Goal: Task Accomplishment & Management: Complete application form

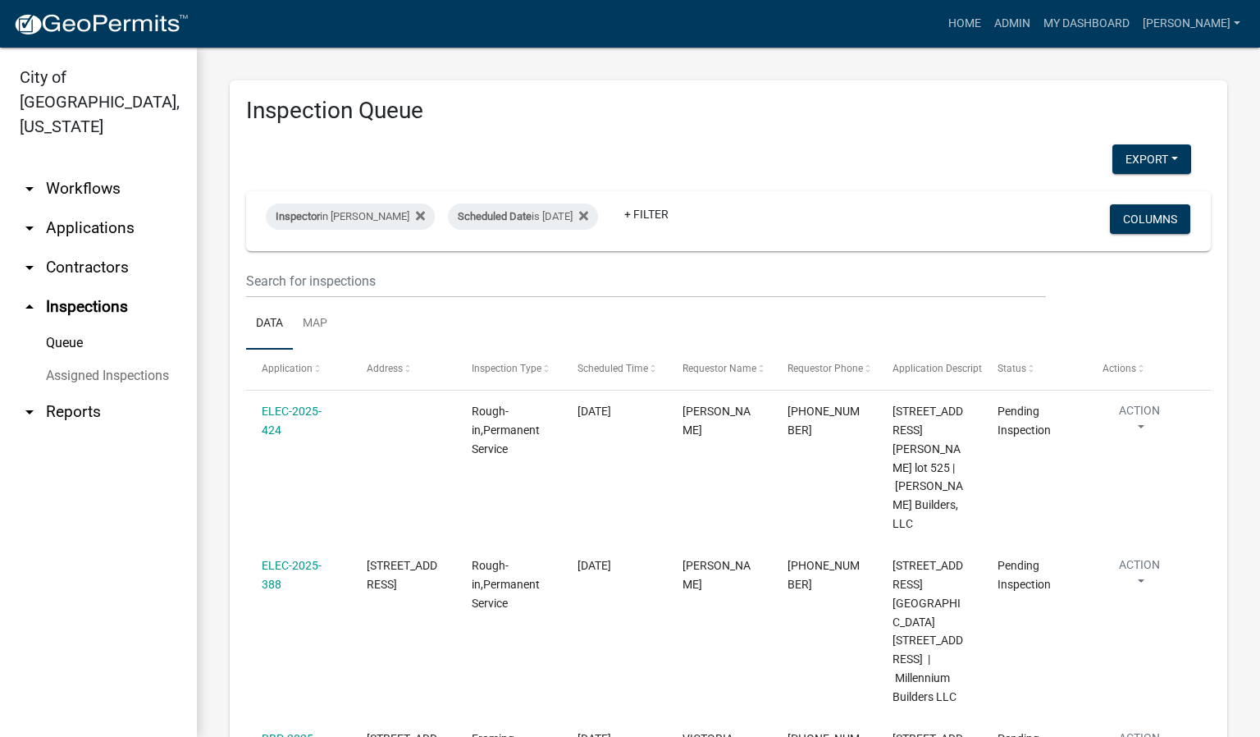
scroll to position [180, 0]
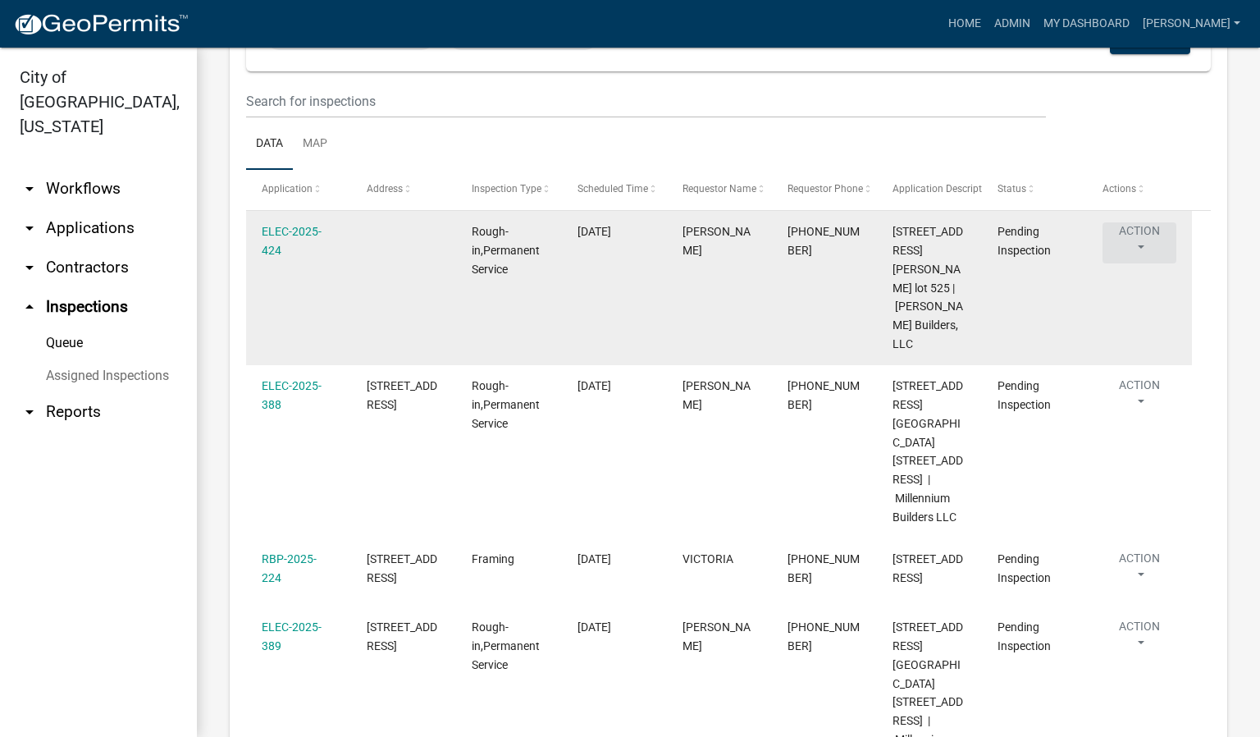
click at [1139, 252] on button "Action" at bounding box center [1139, 242] width 74 height 41
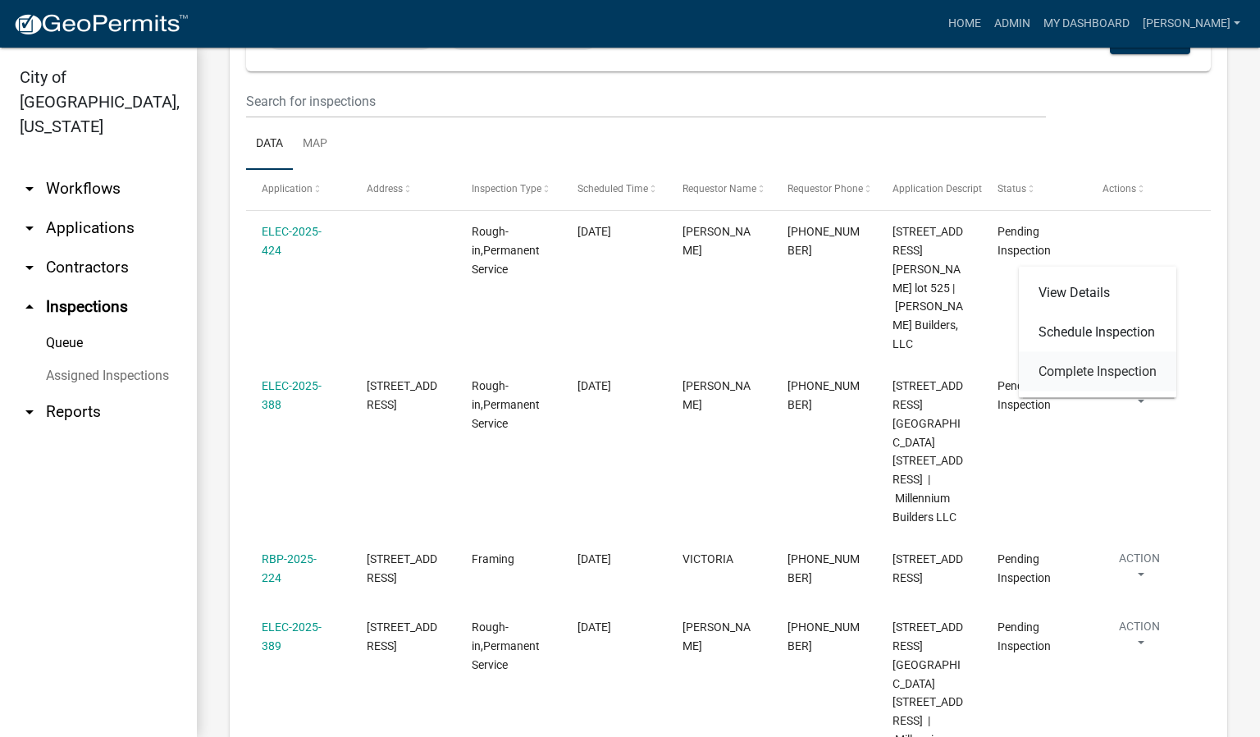
click at [1083, 370] on link "Complete Inspection" at bounding box center [1097, 371] width 157 height 39
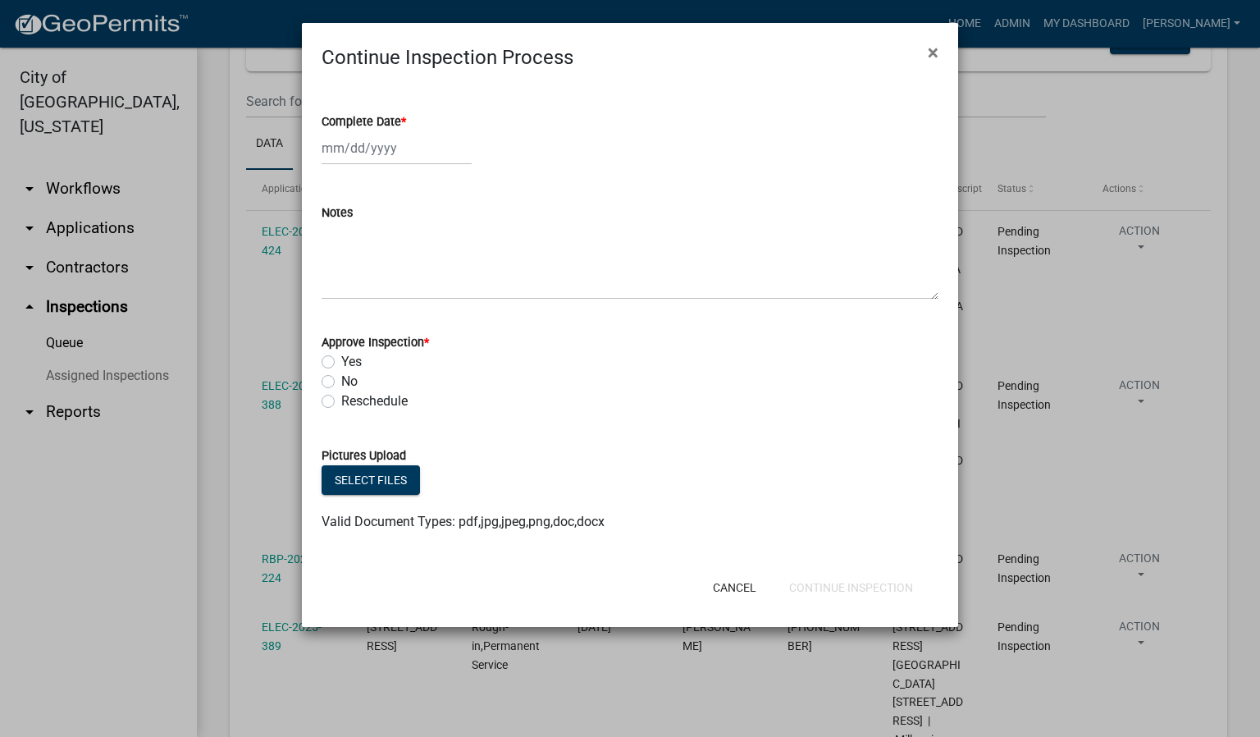
click at [402, 121] on span "*" at bounding box center [403, 122] width 5 height 14
click at [402, 131] on input "Complete Date *" at bounding box center [397, 148] width 150 height 34
select select "9"
select select "2025"
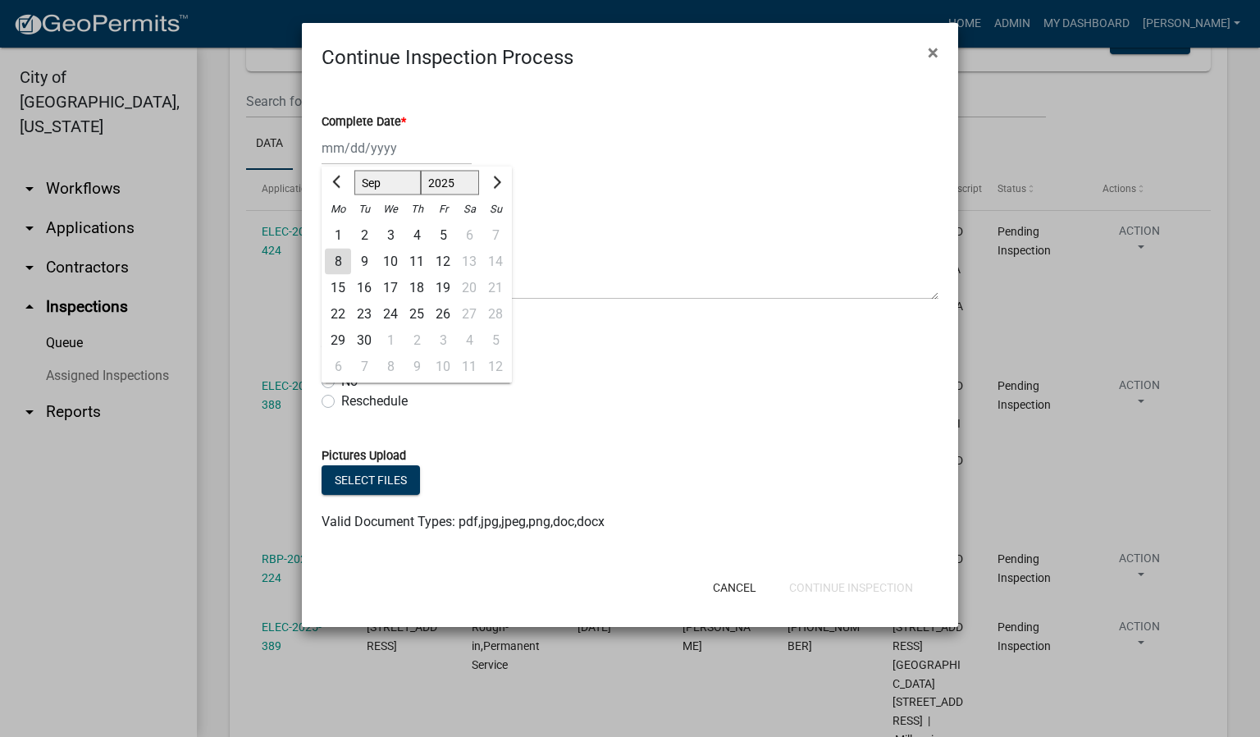
click at [335, 259] on div "8" at bounding box center [338, 262] width 26 height 26
type input "[DATE]"
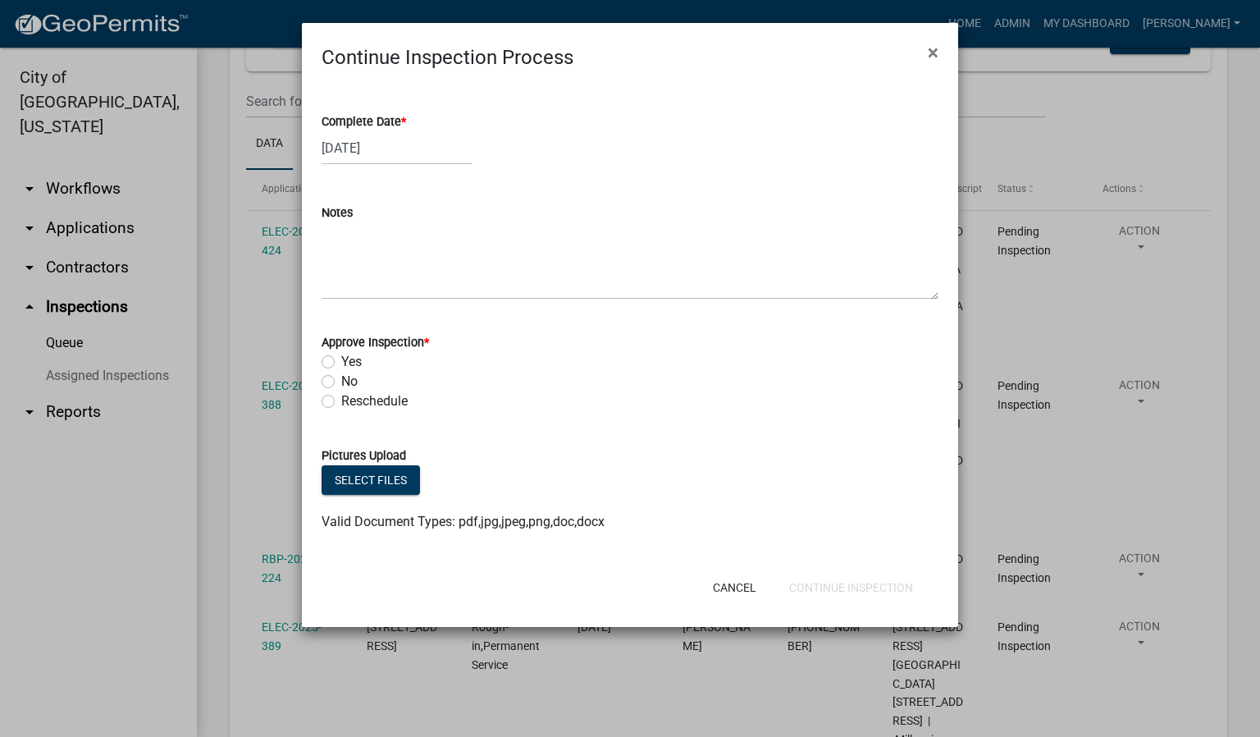
drag, startPoint x: 326, startPoint y: 360, endPoint x: 379, endPoint y: 376, distance: 55.8
click at [341, 362] on label "Yes" at bounding box center [351, 362] width 21 height 20
click at [341, 362] on input "Yes" at bounding box center [346, 357] width 11 height 11
radio input "true"
click at [822, 586] on button "Continue Inspection" at bounding box center [851, 587] width 150 height 30
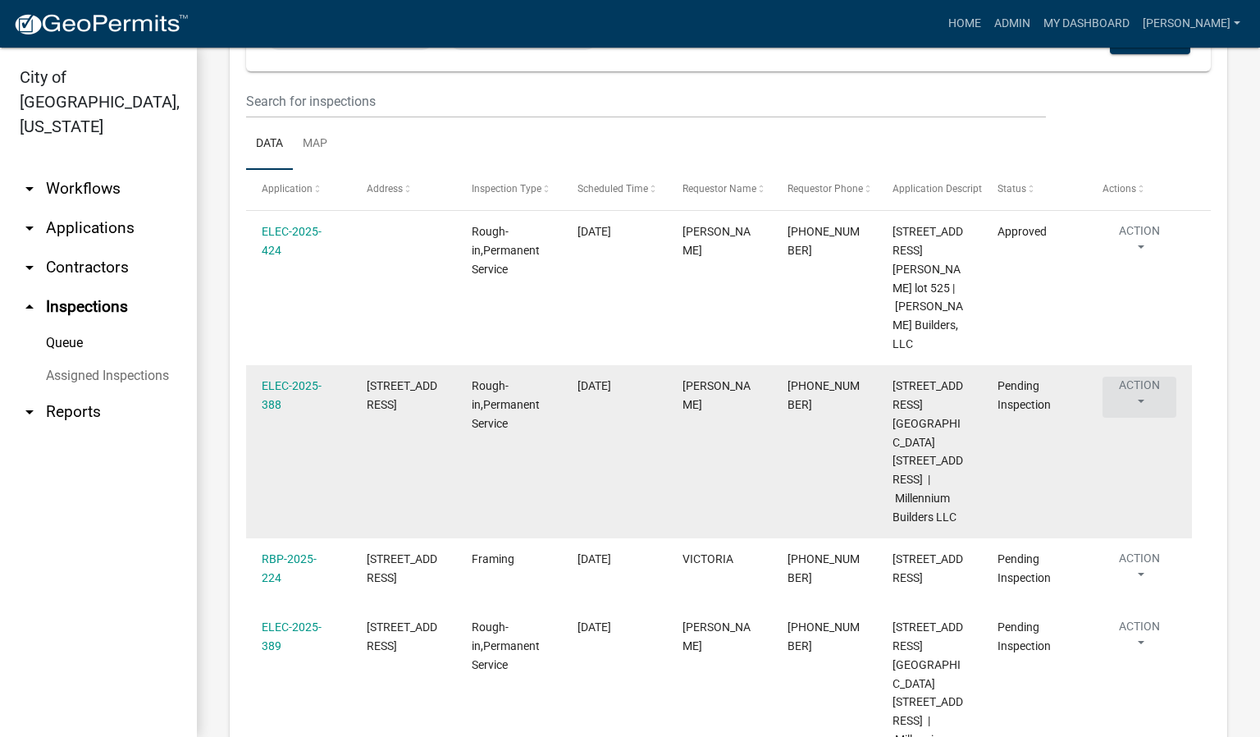
click at [1144, 376] on button "Action" at bounding box center [1139, 396] width 74 height 41
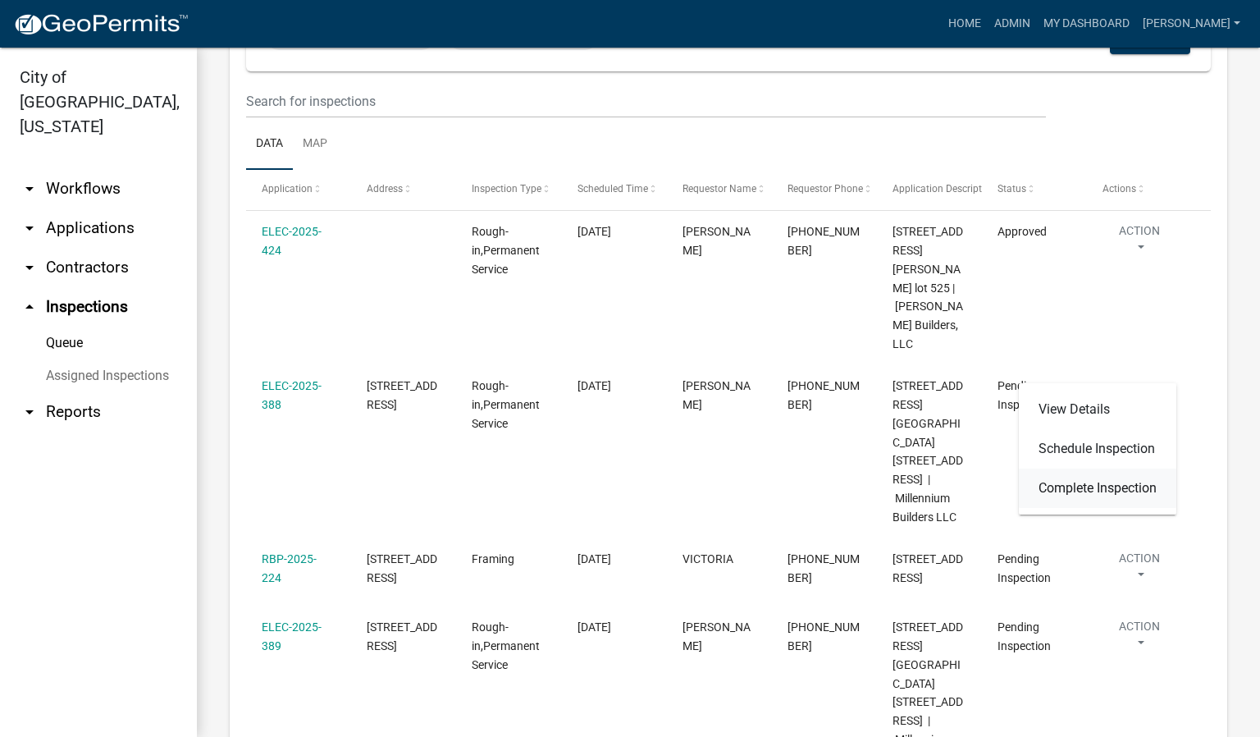
click at [1118, 490] on link "Complete Inspection" at bounding box center [1097, 487] width 157 height 39
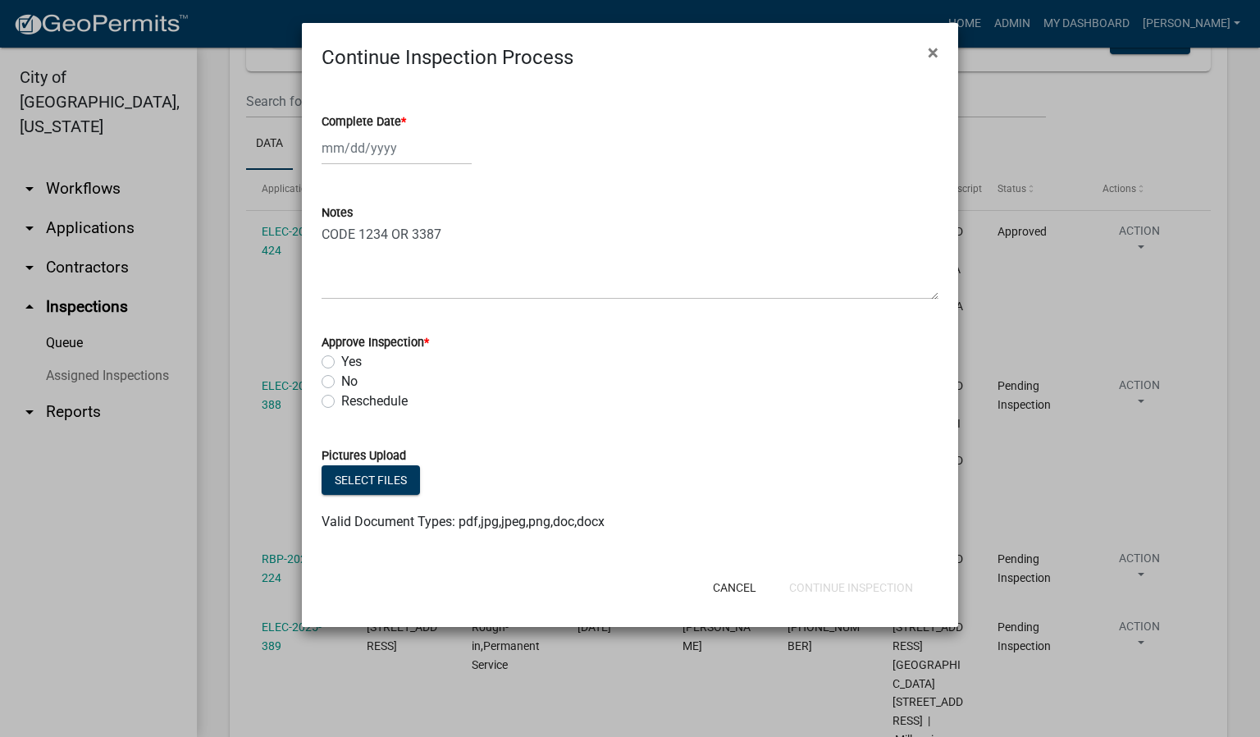
click at [406, 119] on span "*" at bounding box center [403, 122] width 5 height 14
click at [407, 131] on input "Complete Date *" at bounding box center [397, 148] width 150 height 34
select select "9"
select select "2025"
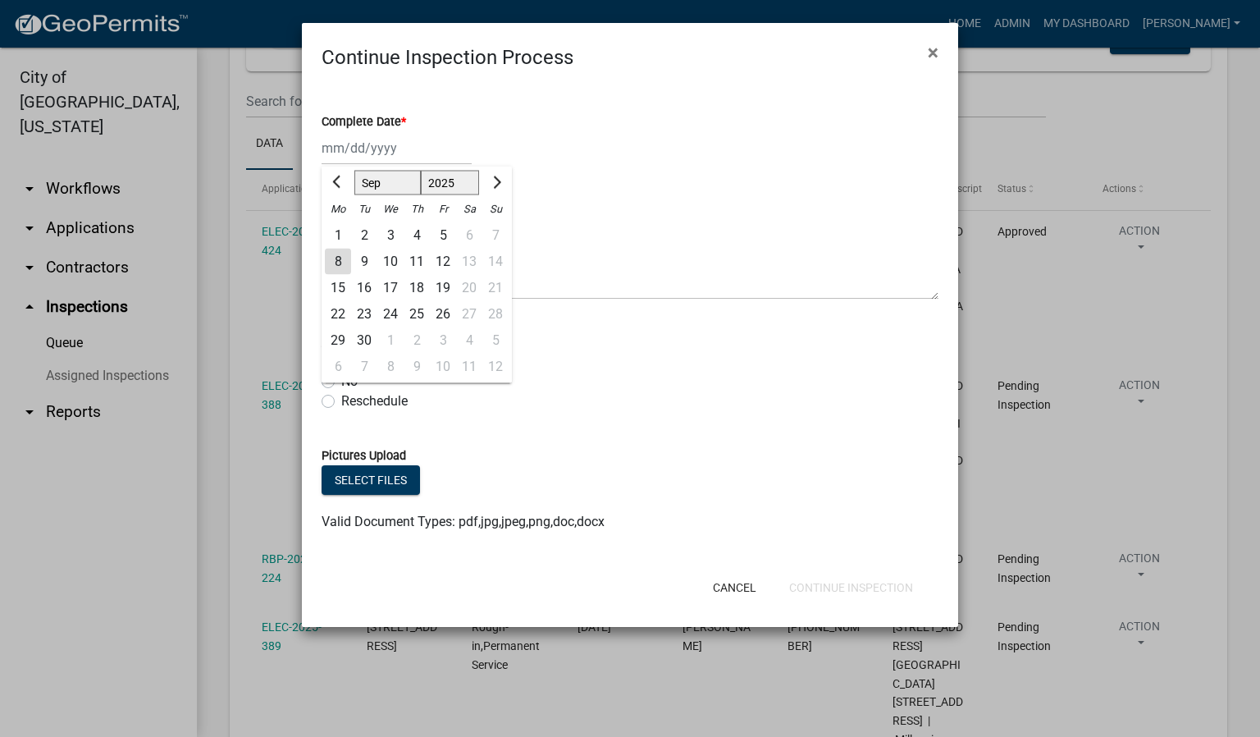
click at [344, 259] on div "8" at bounding box center [338, 262] width 26 height 26
type input "[DATE]"
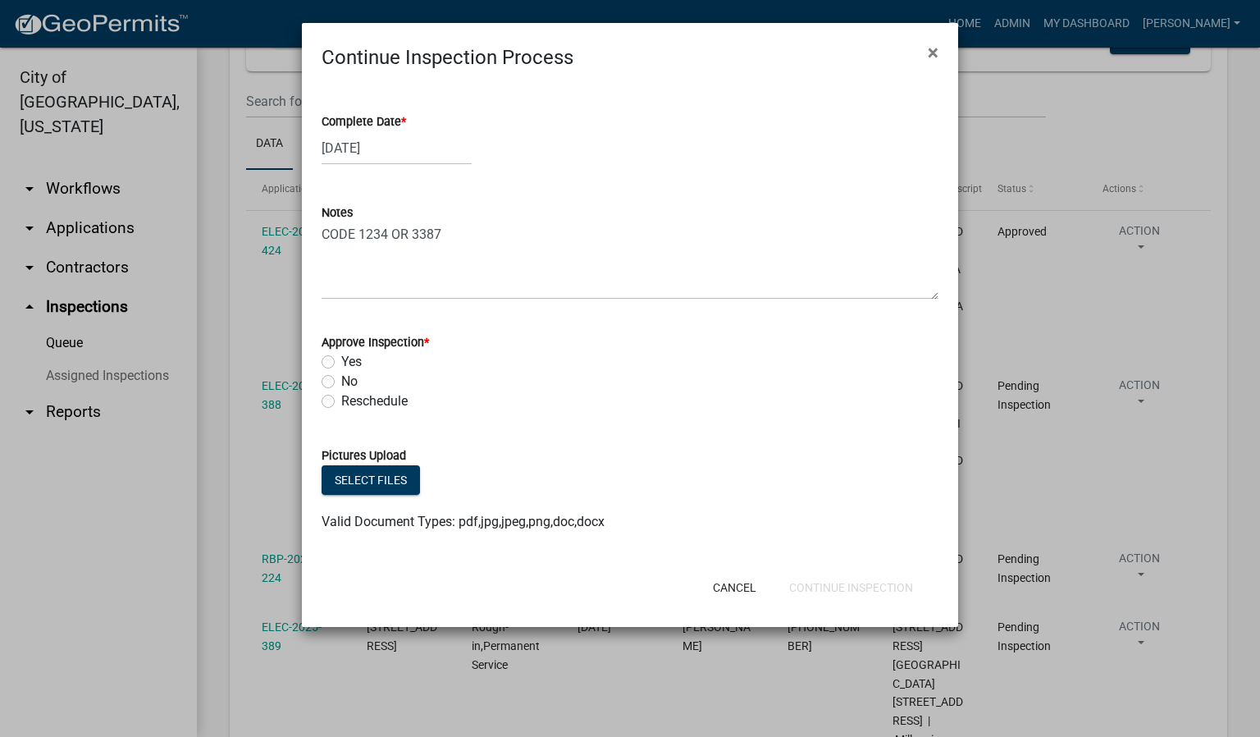
click at [341, 367] on label "Yes" at bounding box center [351, 362] width 21 height 20
click at [341, 363] on input "Yes" at bounding box center [346, 357] width 11 height 11
radio input "true"
click at [874, 594] on button "Continue Inspection" at bounding box center [851, 587] width 150 height 30
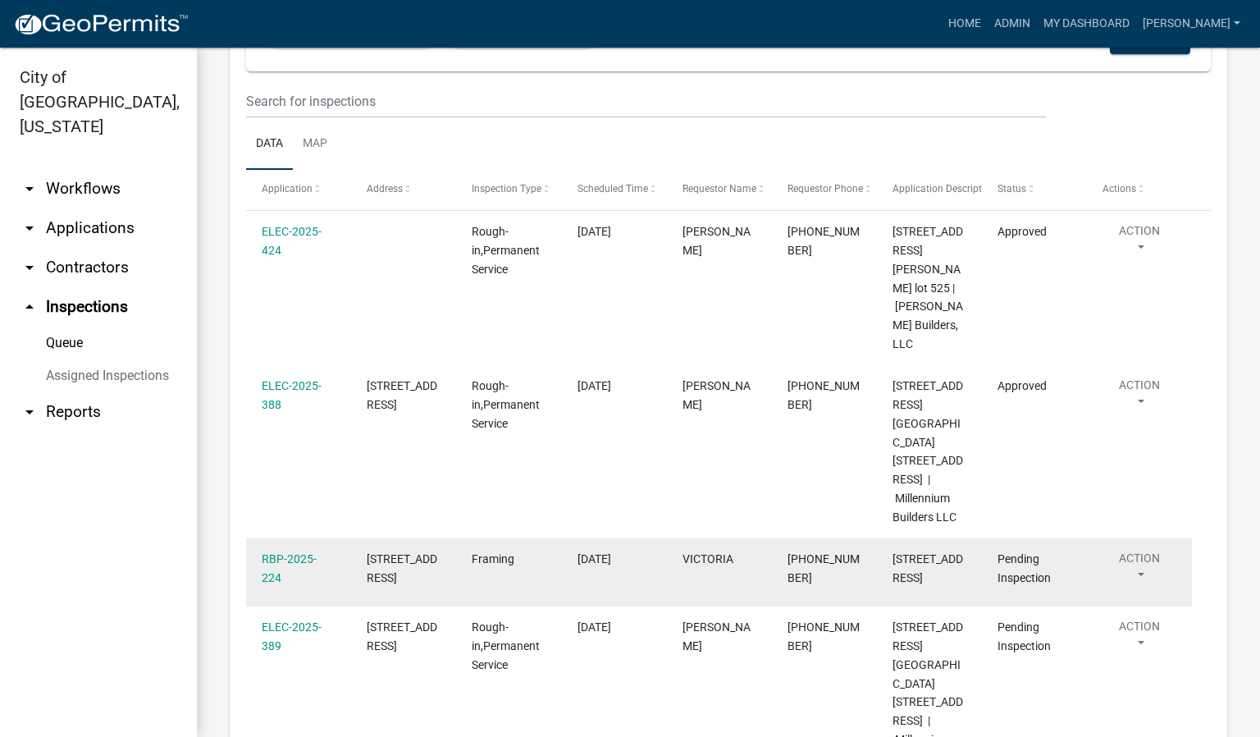
click at [1139, 550] on button "Action" at bounding box center [1139, 570] width 74 height 41
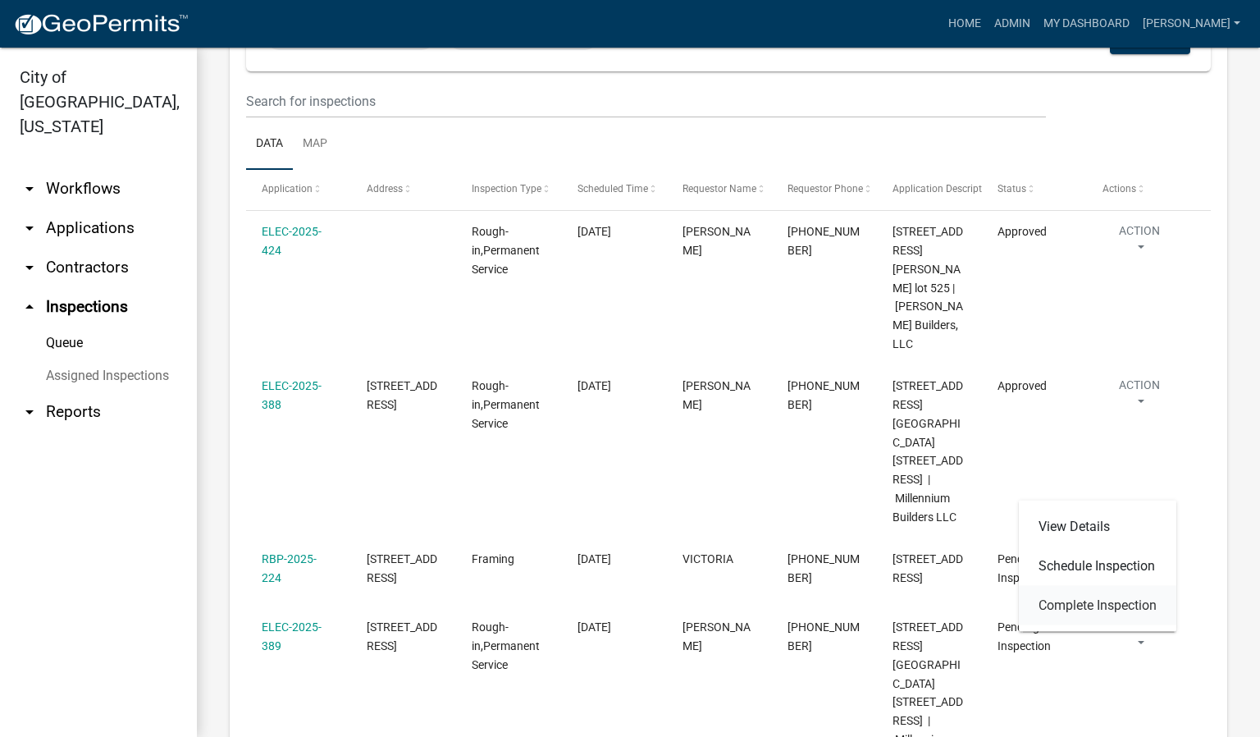
click at [1060, 603] on link "Complete Inspection" at bounding box center [1097, 605] width 157 height 39
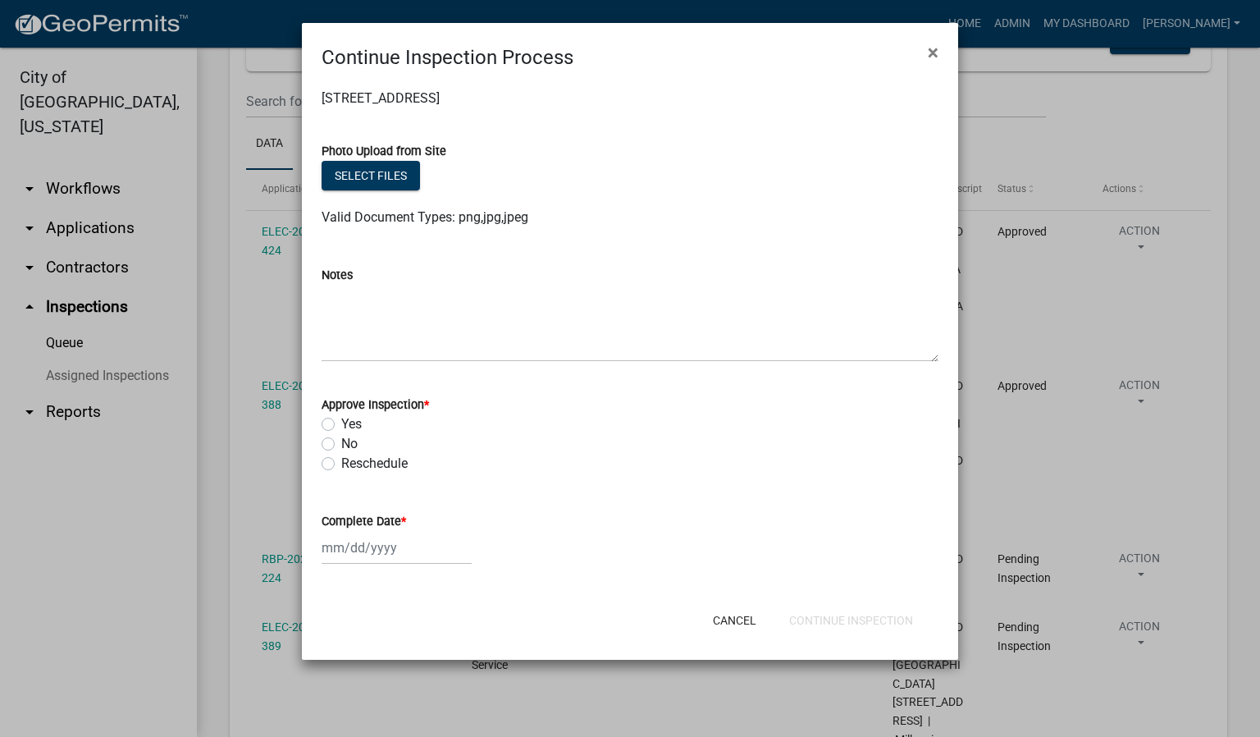
click at [341, 424] on label "Yes" at bounding box center [351, 424] width 21 height 20
click at [341, 424] on input "Yes" at bounding box center [346, 419] width 11 height 11
radio input "true"
click at [404, 514] on span "*" at bounding box center [403, 521] width 5 height 14
click at [404, 531] on input "Complete Date *" at bounding box center [397, 548] width 150 height 34
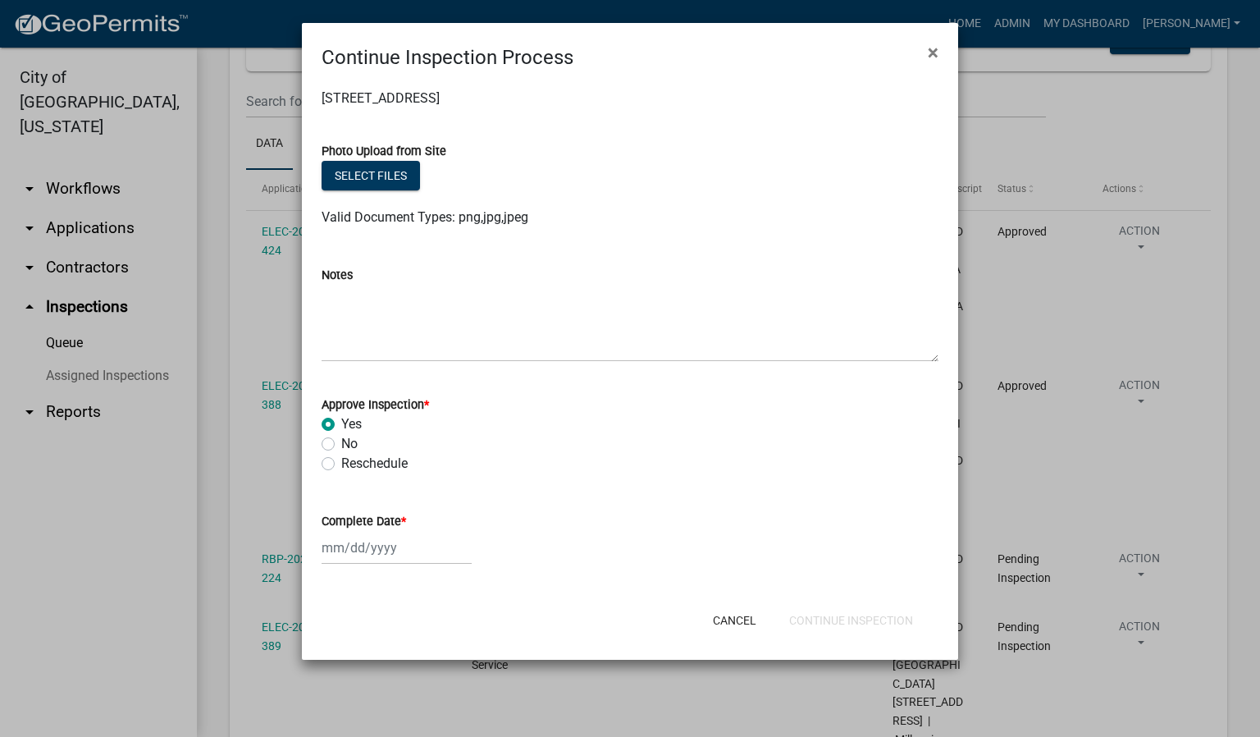
select select "9"
select select "2025"
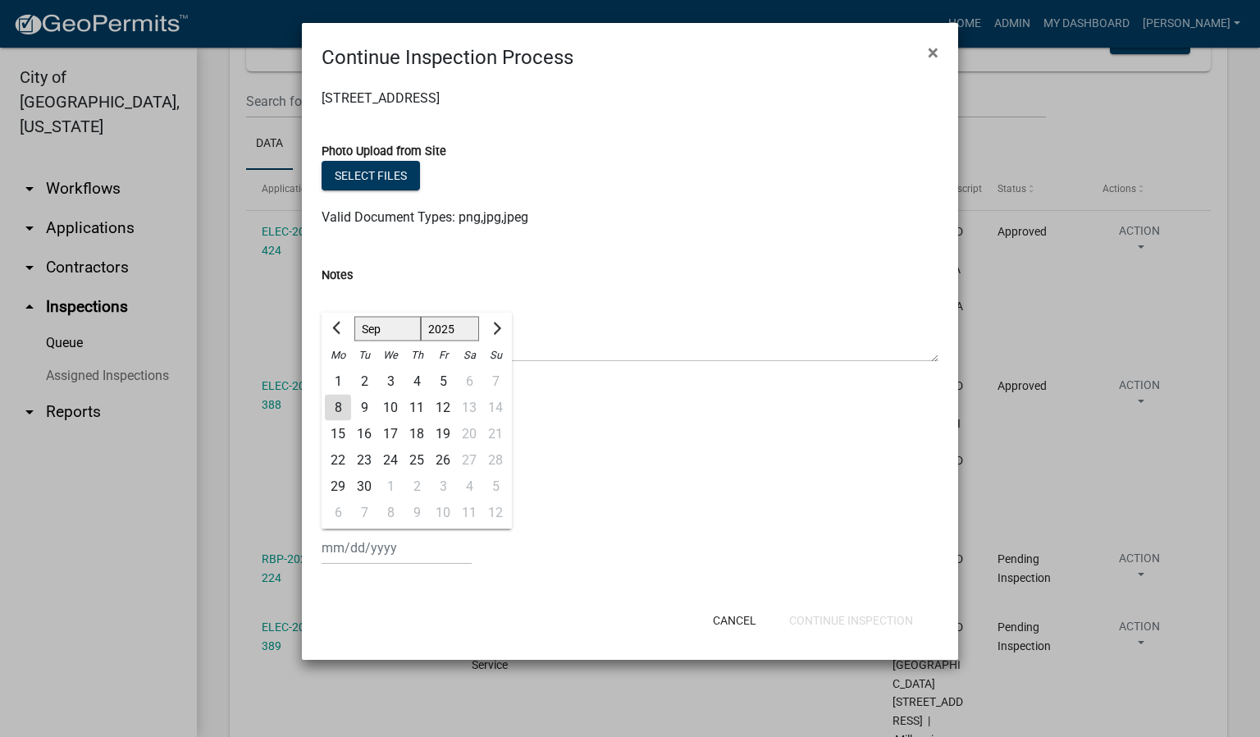
drag, startPoint x: 340, startPoint y: 401, endPoint x: 350, endPoint y: 411, distance: 14.5
click at [342, 404] on div "8" at bounding box center [338, 408] width 26 height 26
type input "[DATE]"
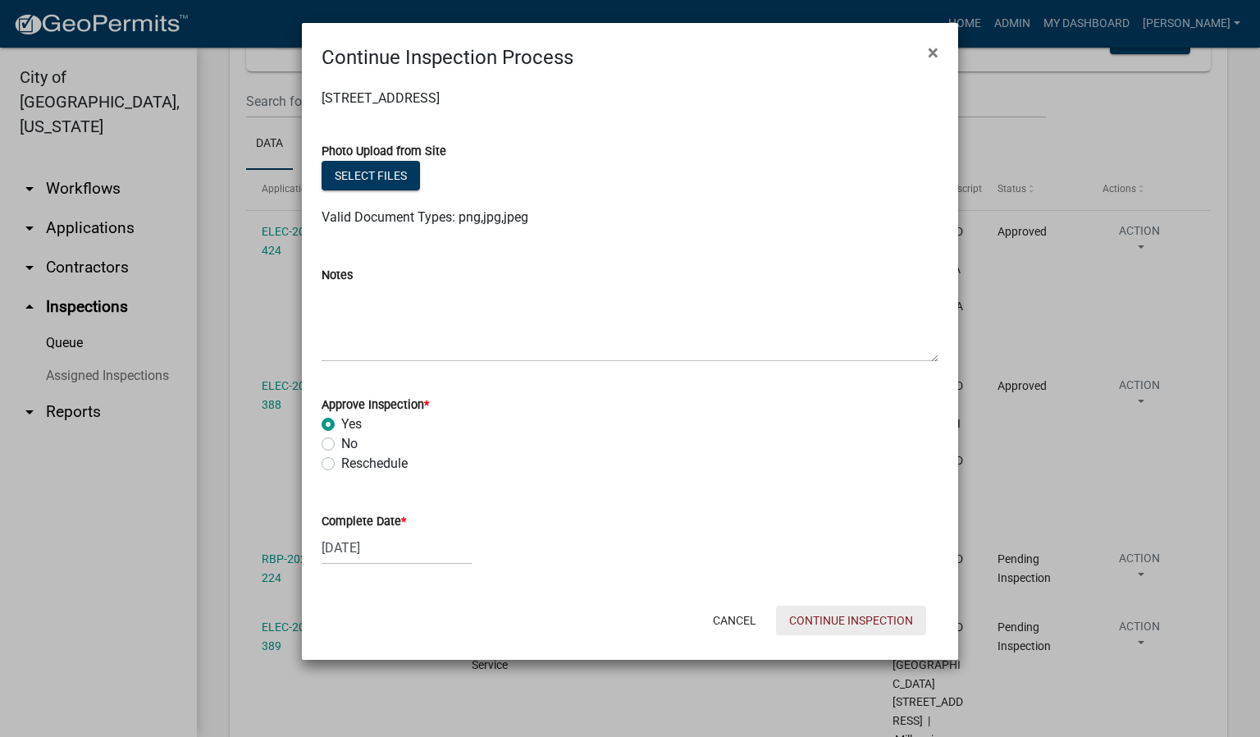
click at [881, 620] on button "Continue Inspection" at bounding box center [851, 620] width 150 height 30
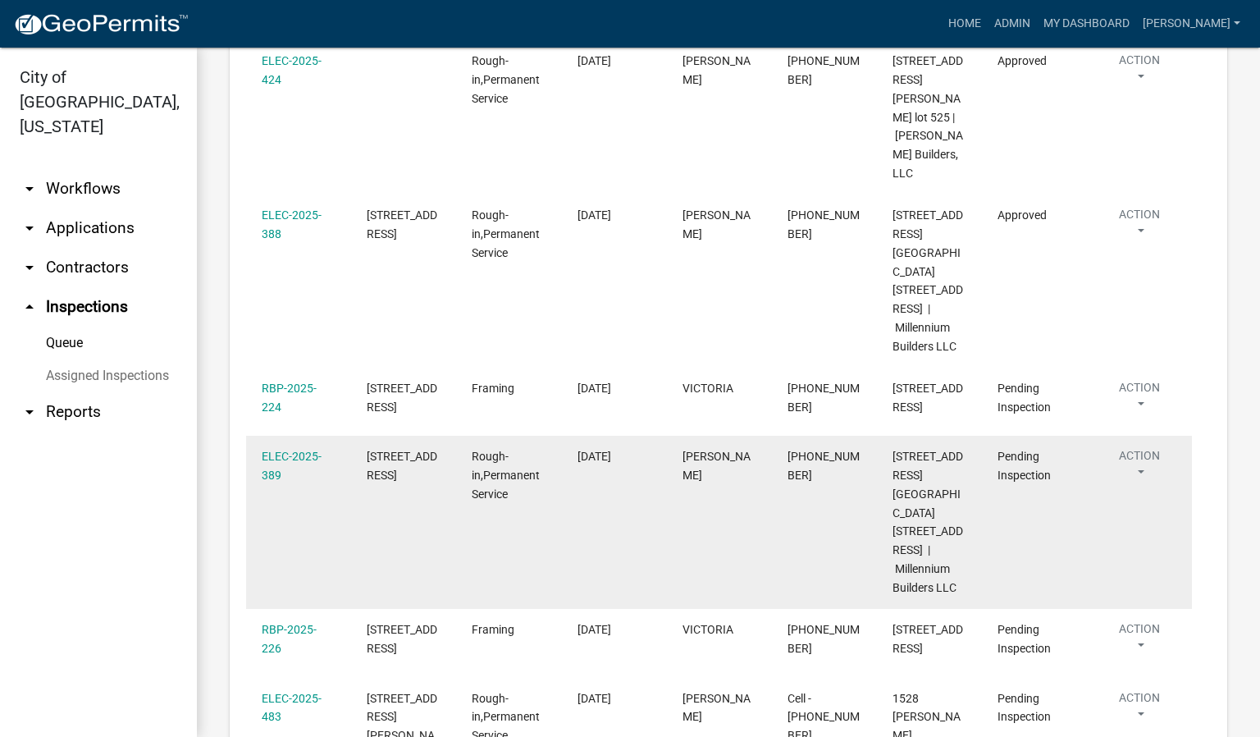
scroll to position [408, 0]
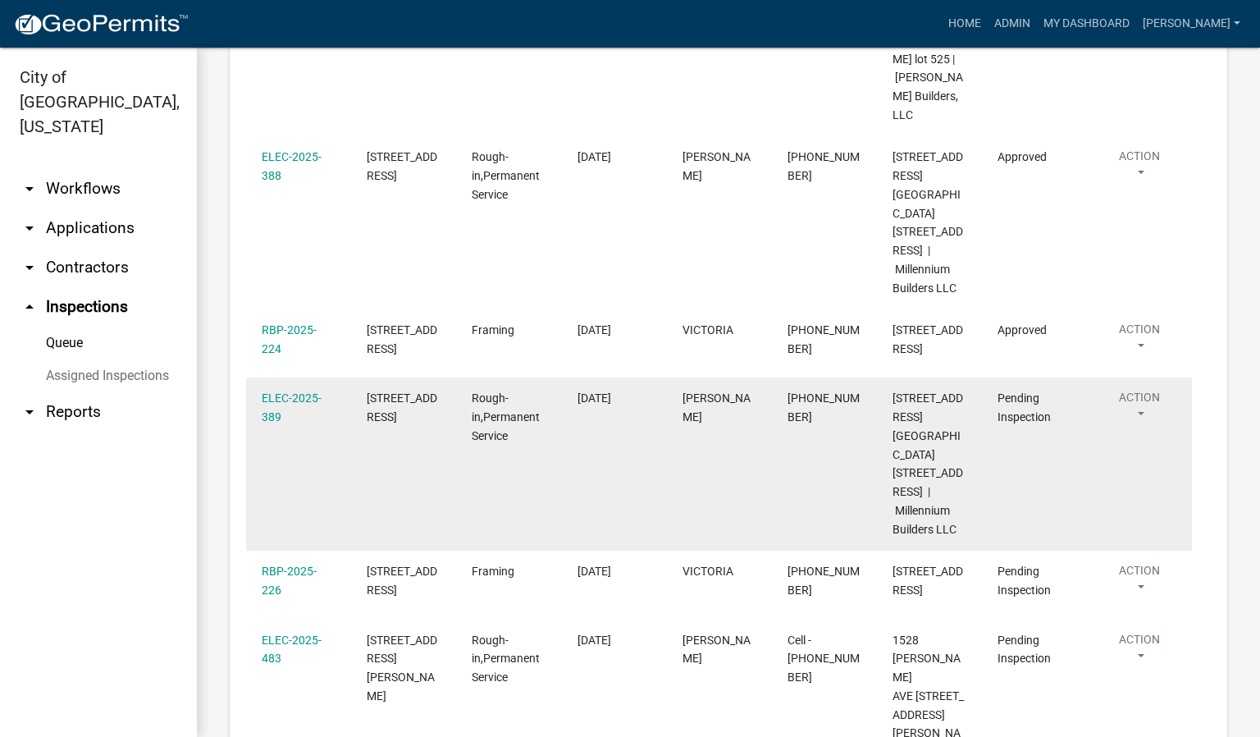
click at [1139, 389] on button "Action" at bounding box center [1139, 409] width 74 height 41
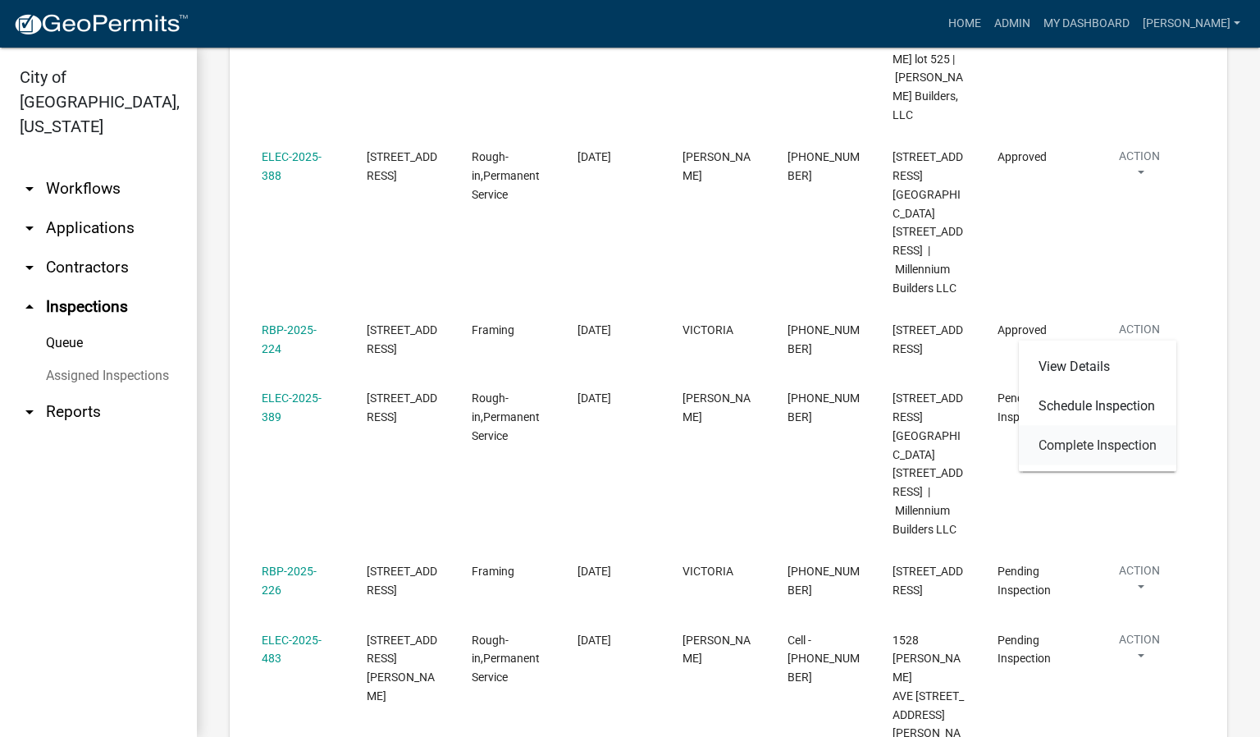
click at [1101, 440] on link "Complete Inspection" at bounding box center [1097, 445] width 157 height 39
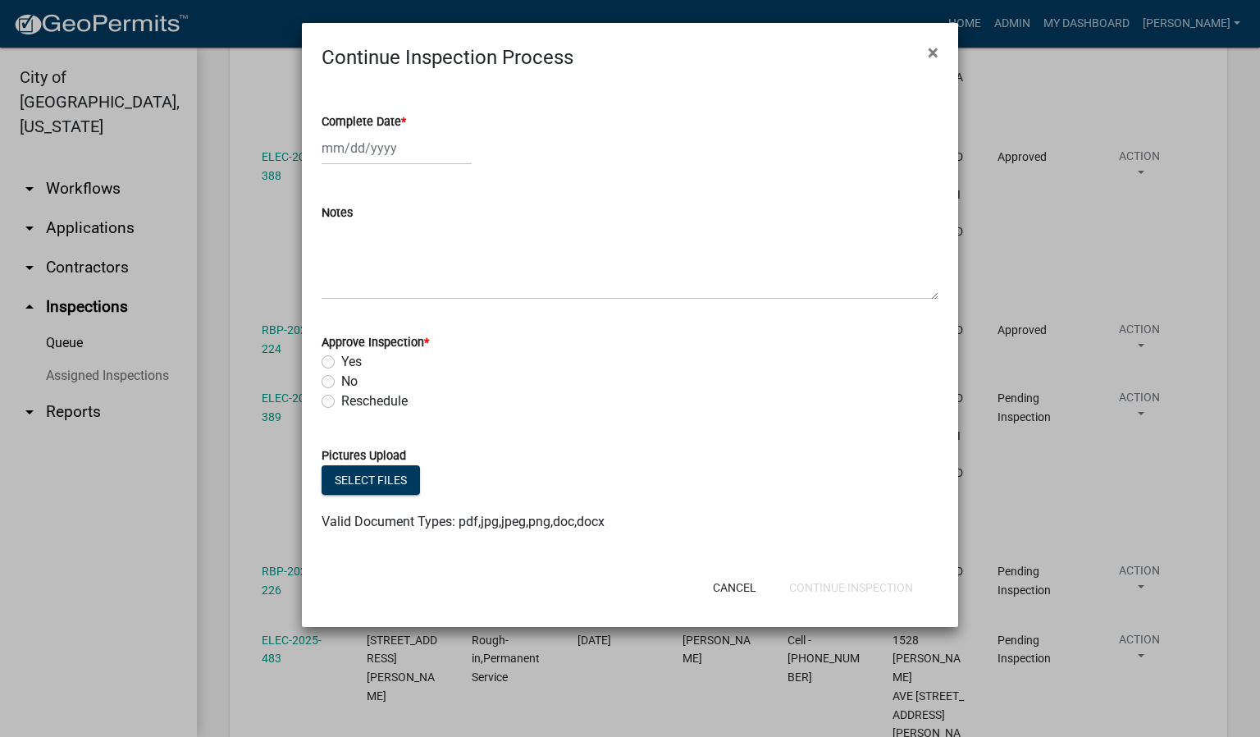
click at [404, 119] on span "*" at bounding box center [403, 122] width 5 height 14
click at [404, 131] on input "Complete Date *" at bounding box center [397, 148] width 150 height 34
select select "9"
select select "2025"
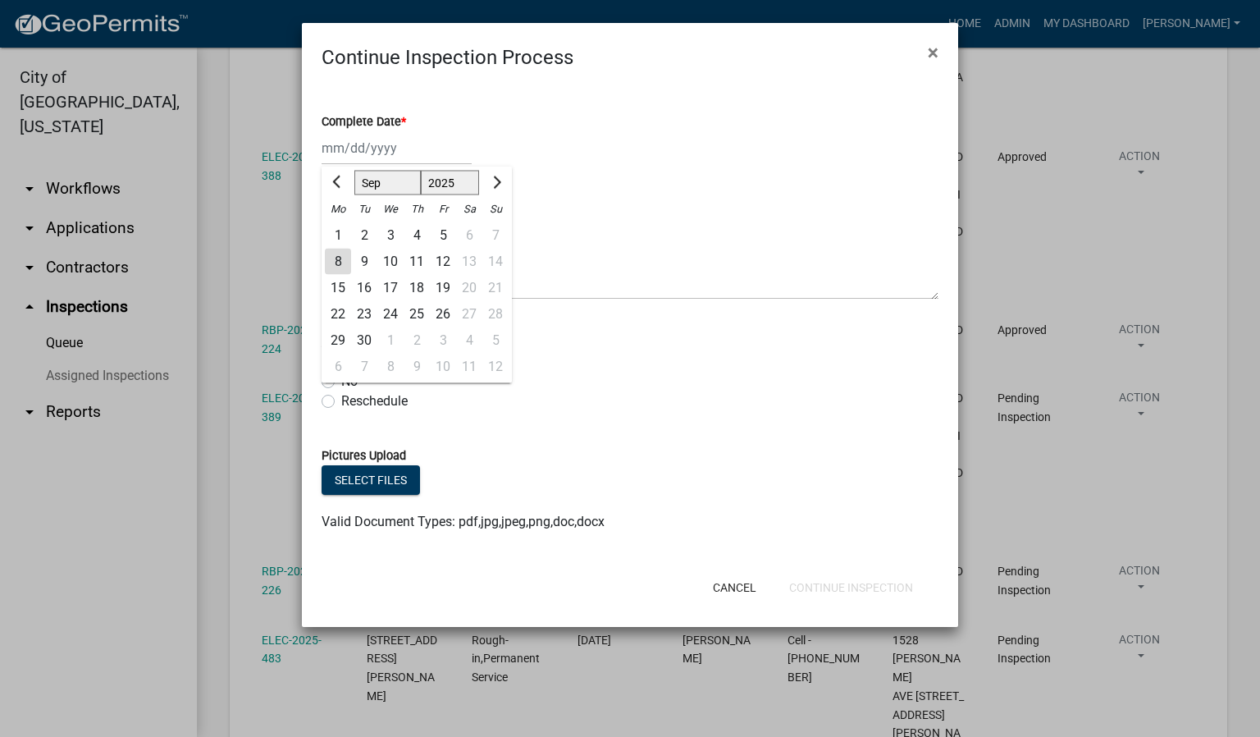
click at [340, 261] on div "8" at bounding box center [338, 262] width 26 height 26
type input "[DATE]"
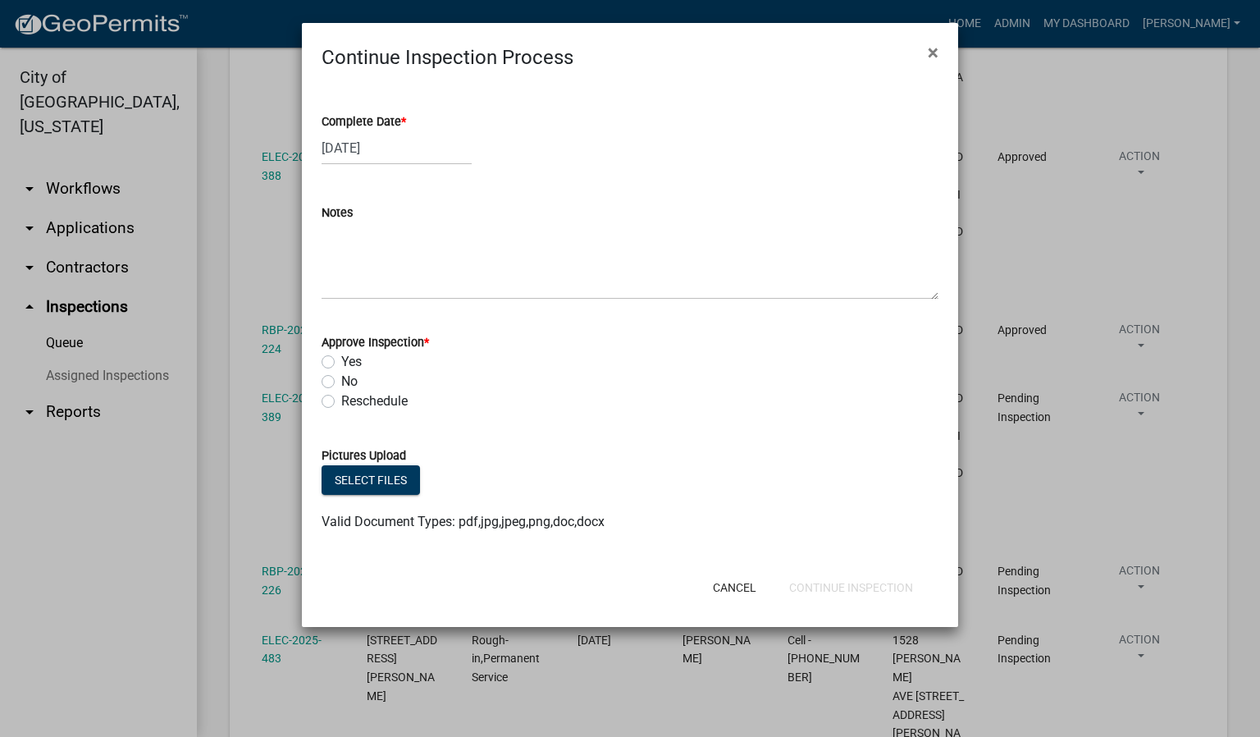
click at [341, 358] on label "Yes" at bounding box center [351, 362] width 21 height 20
click at [341, 358] on input "Yes" at bounding box center [346, 357] width 11 height 11
radio input "true"
click at [807, 582] on button "Continue Inspection" at bounding box center [851, 587] width 150 height 30
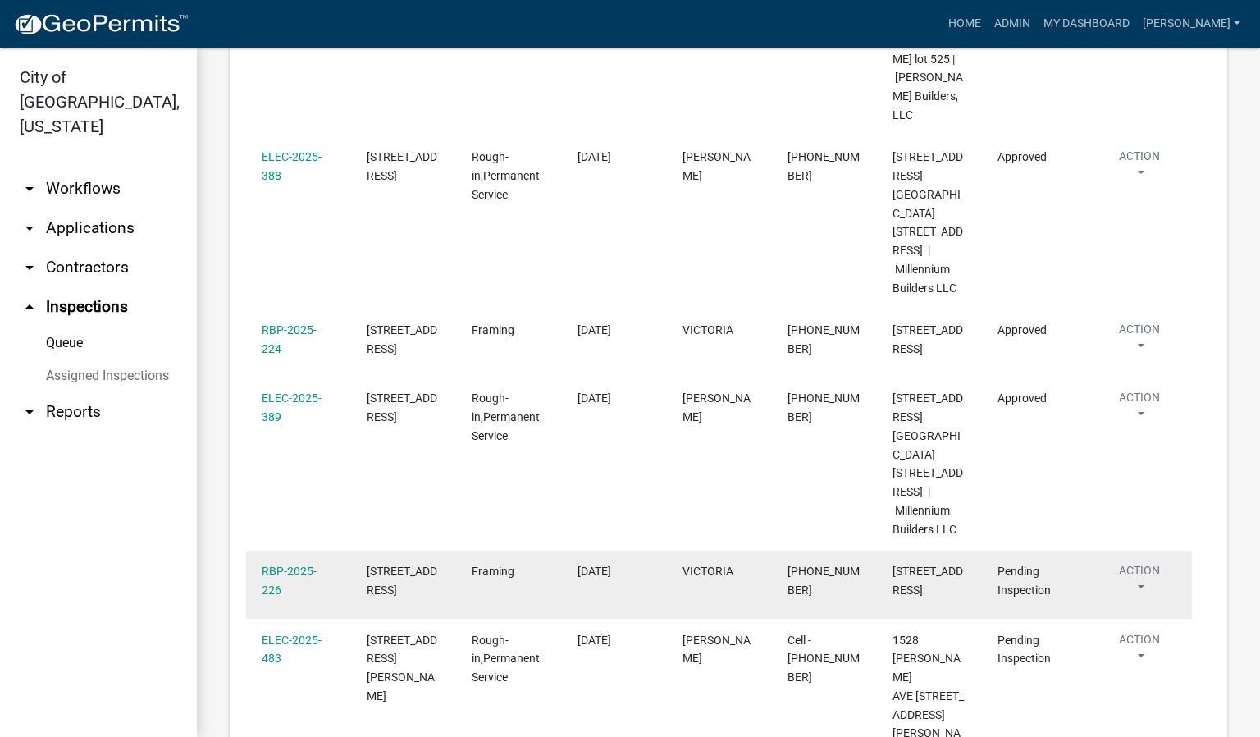
click at [1139, 562] on button "Action" at bounding box center [1139, 582] width 74 height 41
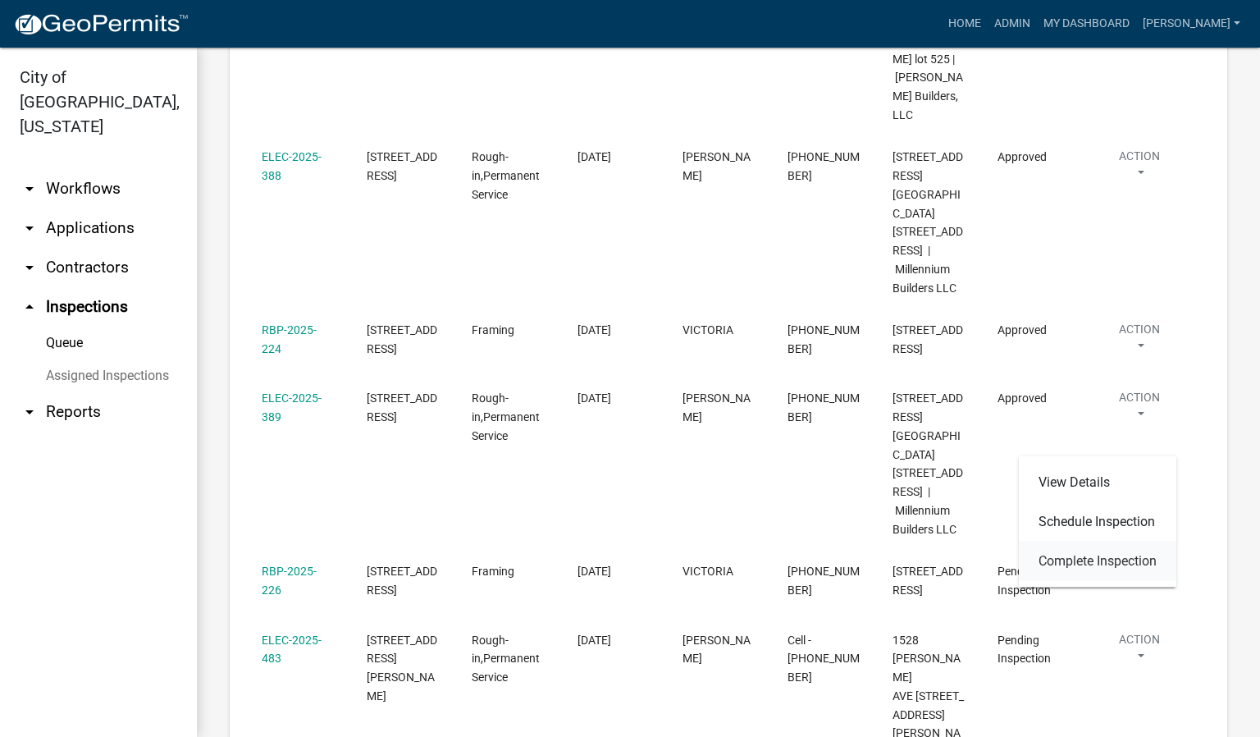
click at [1098, 557] on link "Complete Inspection" at bounding box center [1097, 560] width 157 height 39
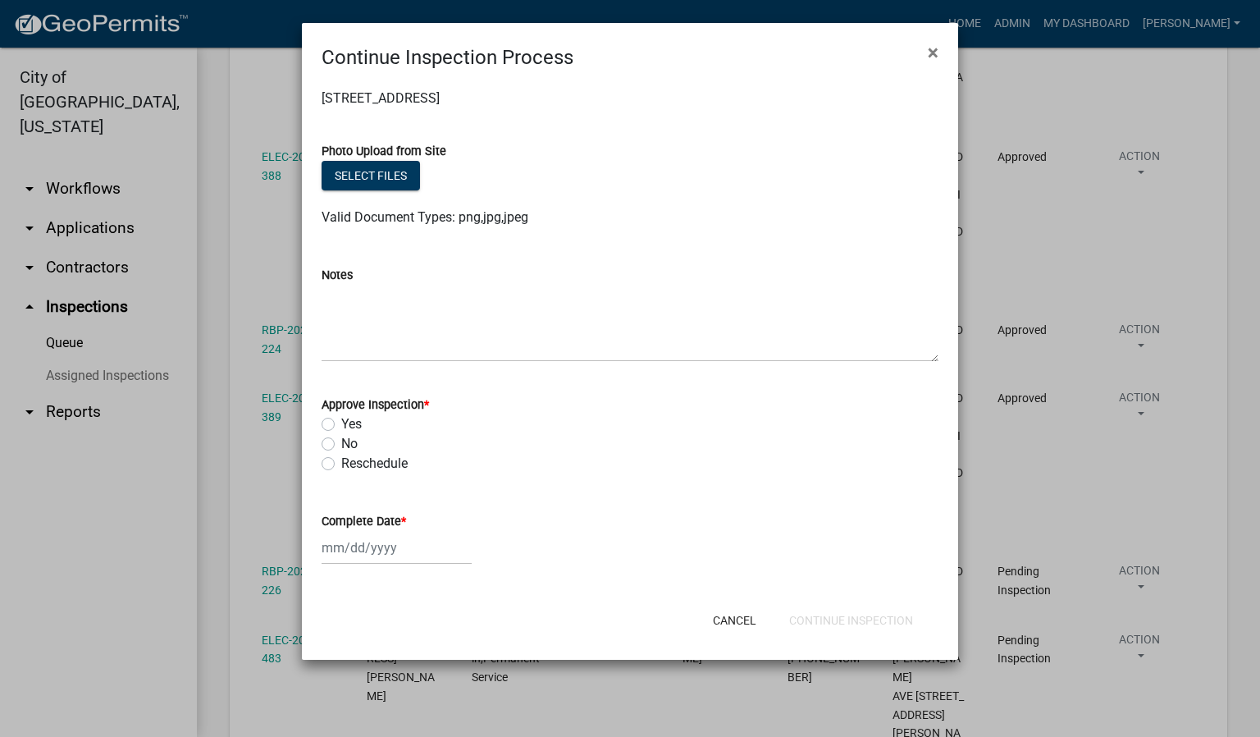
click at [341, 421] on label "Yes" at bounding box center [351, 424] width 21 height 20
click at [341, 421] on input "Yes" at bounding box center [346, 419] width 11 height 11
radio input "true"
click at [404, 519] on span "*" at bounding box center [403, 521] width 5 height 14
click at [404, 531] on input "Complete Date *" at bounding box center [397, 548] width 150 height 34
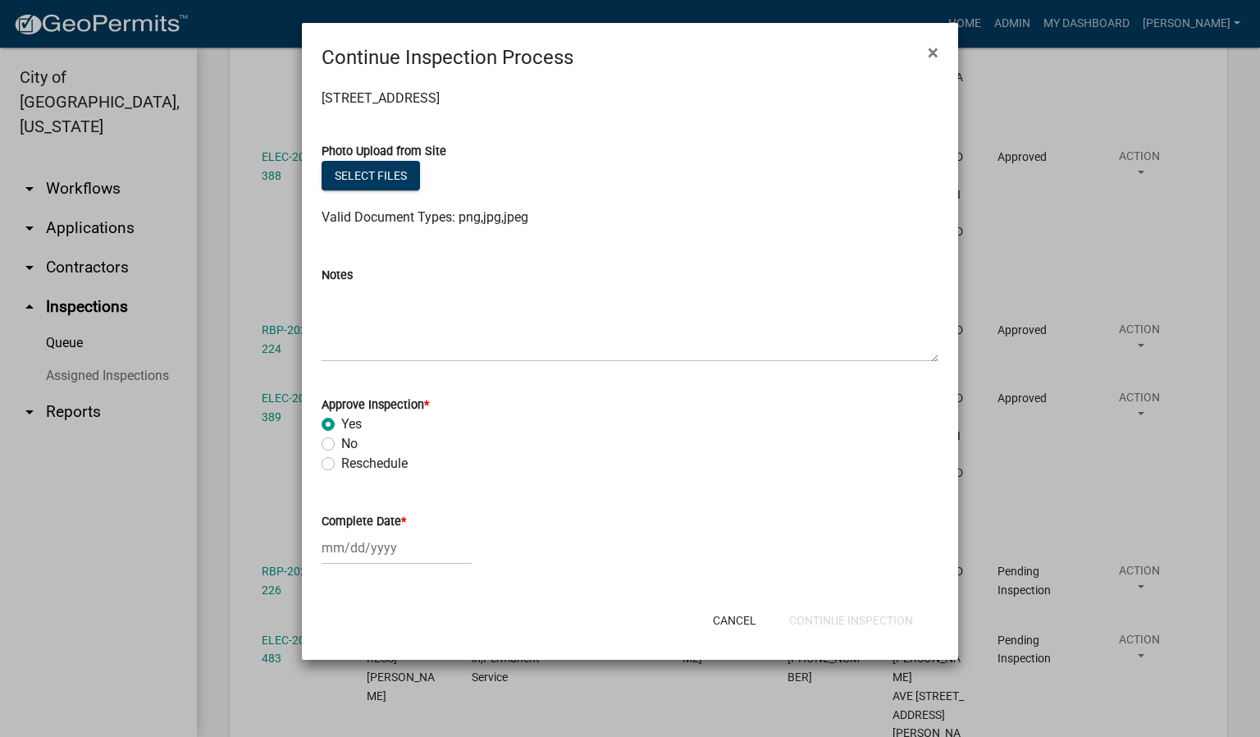
select select "9"
select select "2025"
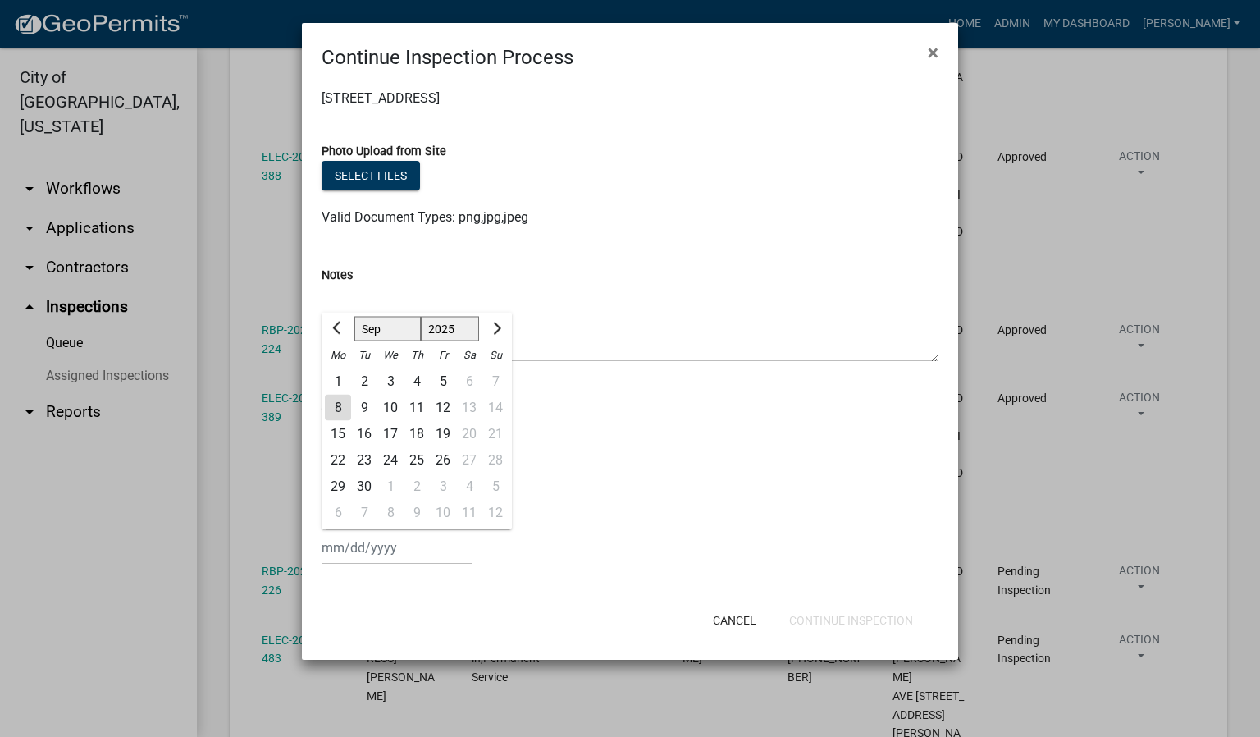
click at [338, 407] on div "8" at bounding box center [338, 408] width 26 height 26
type input "[DATE]"
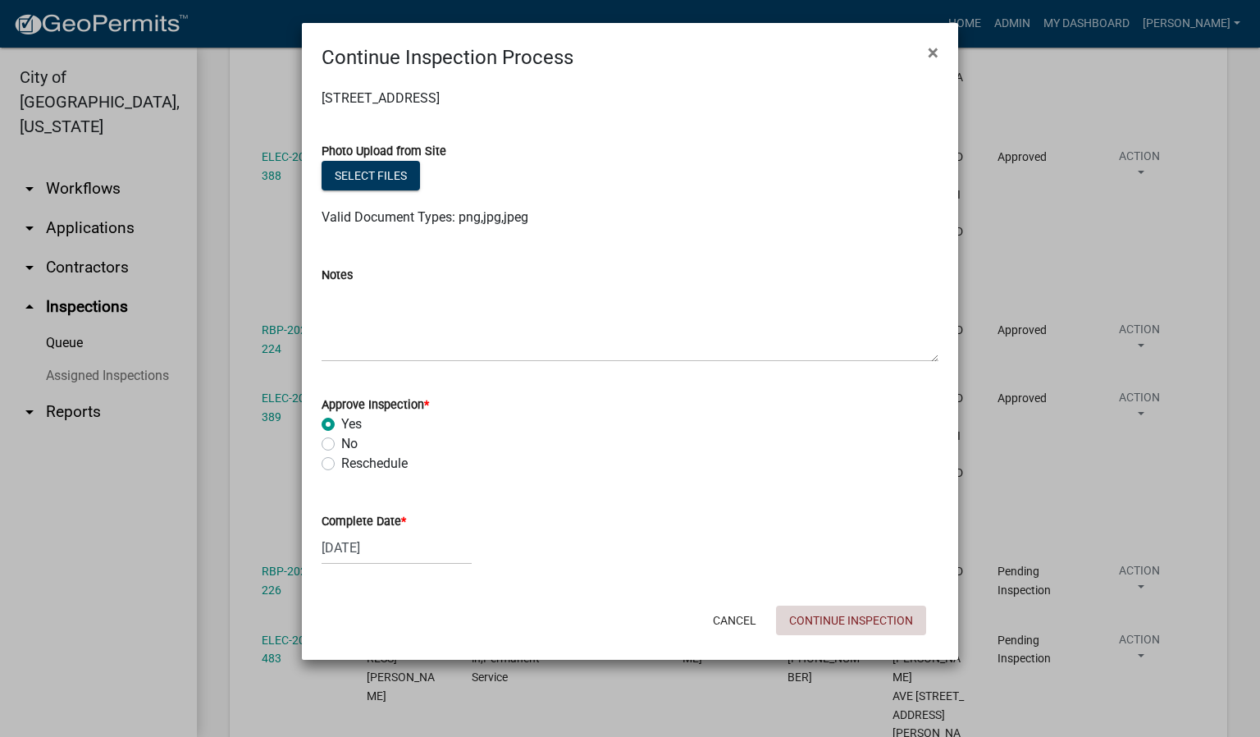
click at [840, 618] on button "Continue Inspection" at bounding box center [851, 620] width 150 height 30
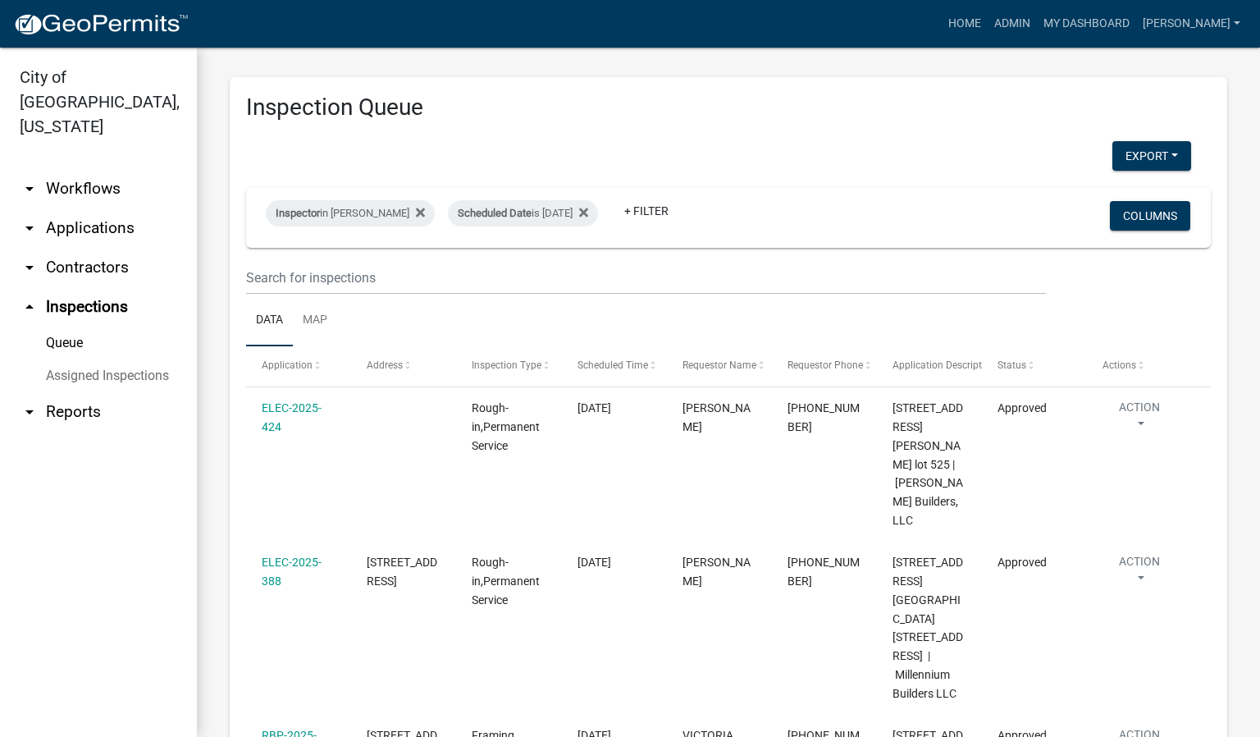
scroll to position [0, 0]
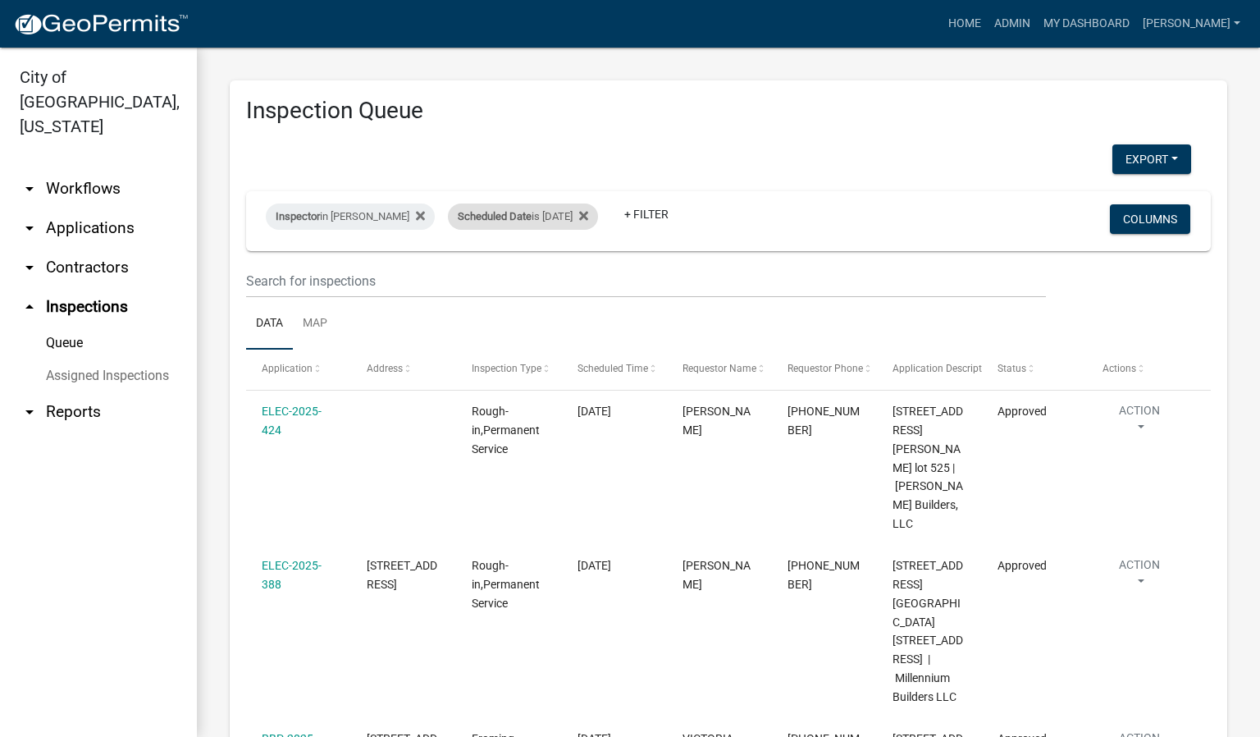
click at [586, 214] on div "Scheduled Date is [DATE]" at bounding box center [523, 216] width 150 height 26
click at [579, 278] on input "[DATE]" at bounding box center [532, 278] width 115 height 34
type input "[DATE]"
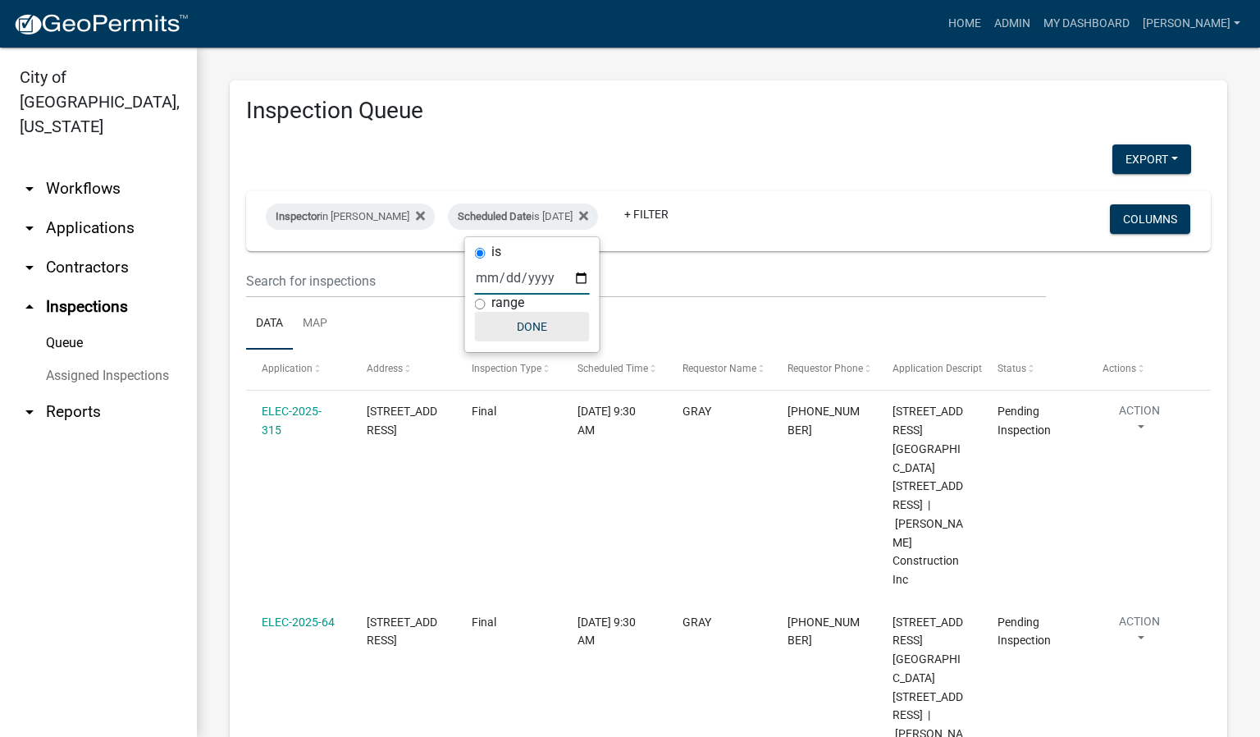
click at [540, 323] on button "Done" at bounding box center [532, 327] width 115 height 30
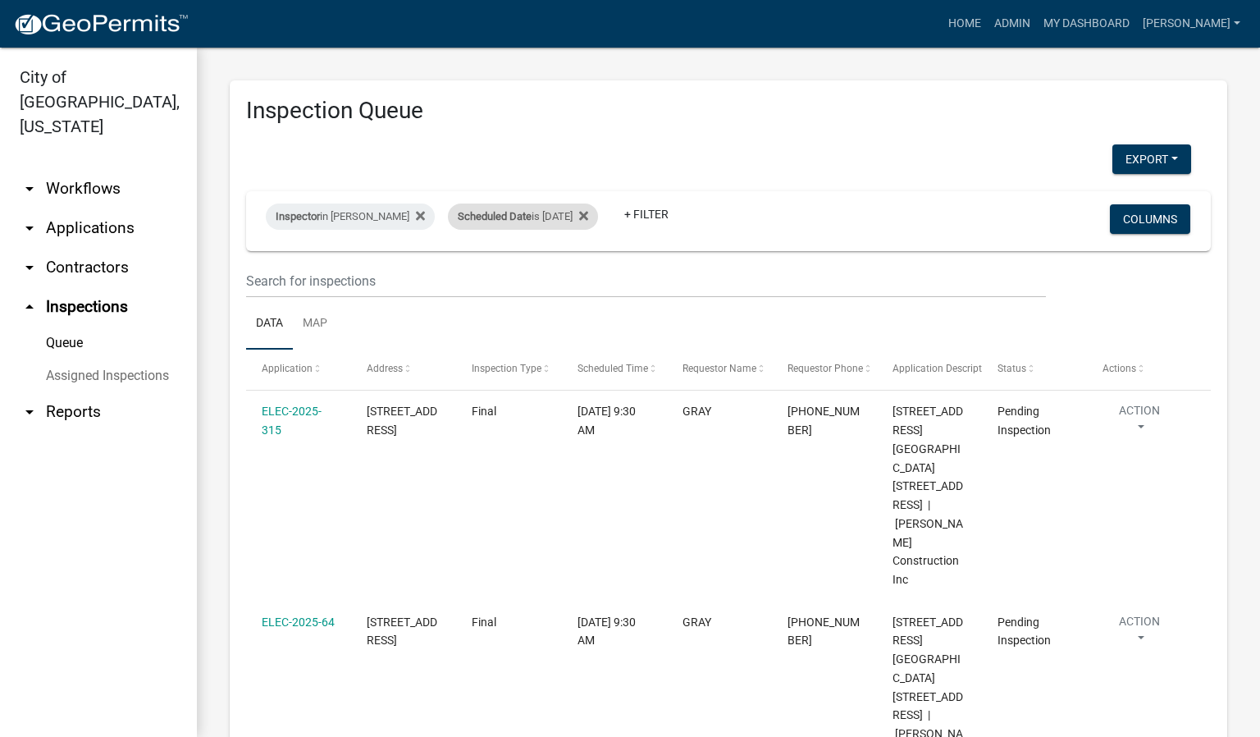
click at [591, 217] on div "Scheduled Date is [DATE]" at bounding box center [523, 216] width 150 height 26
click at [582, 276] on input "[DATE]" at bounding box center [532, 278] width 115 height 34
type input "[DATE]"
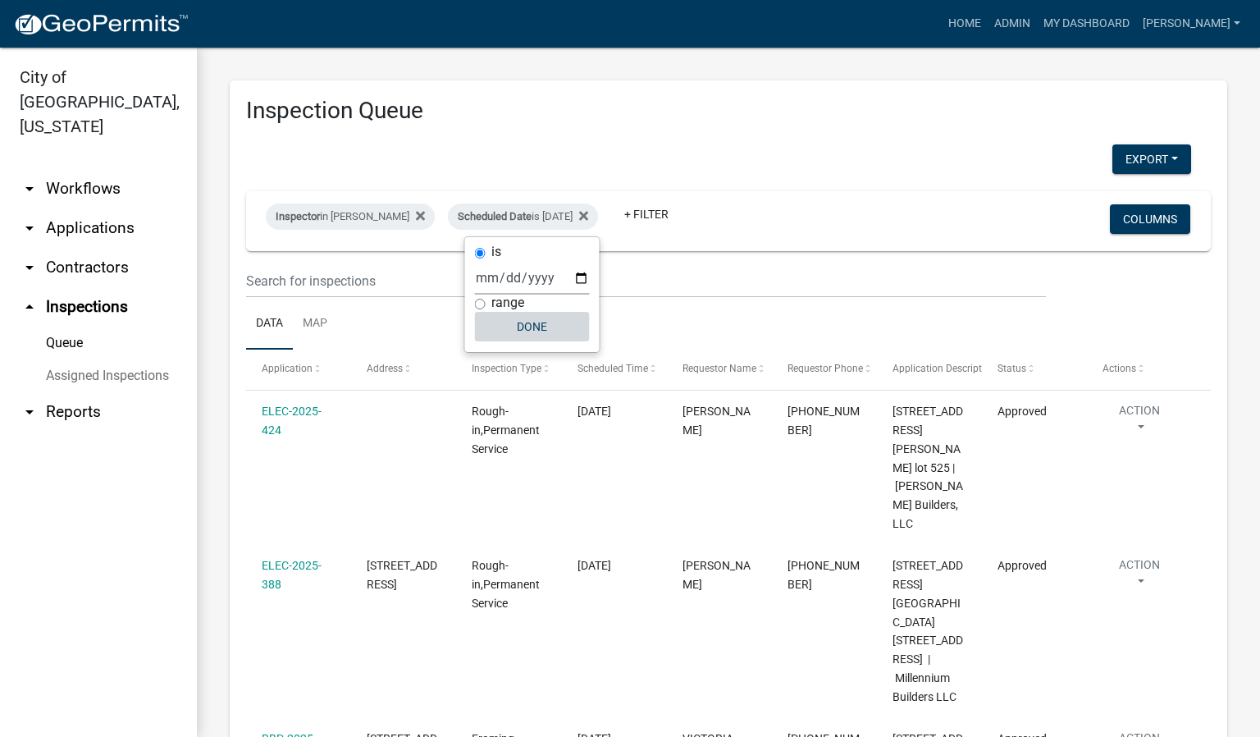
click at [542, 325] on button "Done" at bounding box center [532, 327] width 115 height 30
